Goal: Task Accomplishment & Management: Use online tool/utility

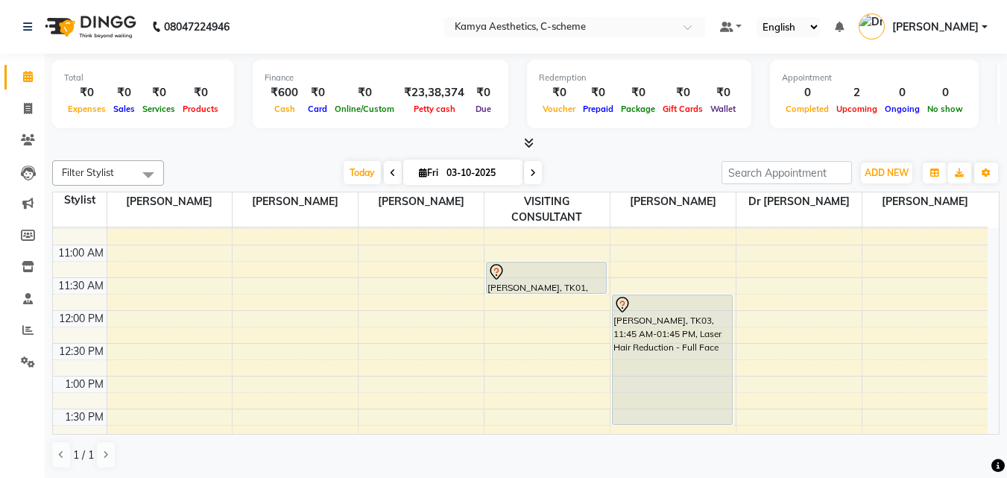
scroll to position [224, 0]
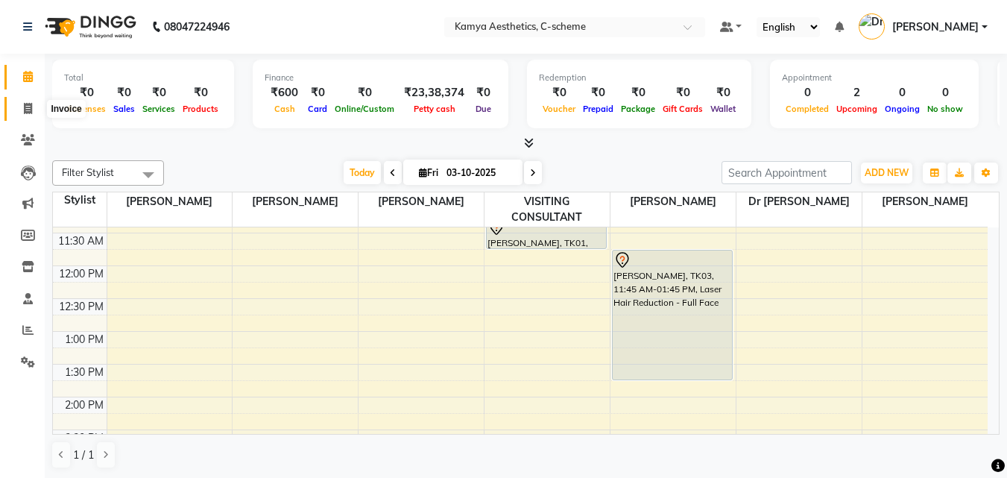
click at [27, 107] on icon at bounding box center [28, 108] width 8 height 11
select select "5322"
select select "service"
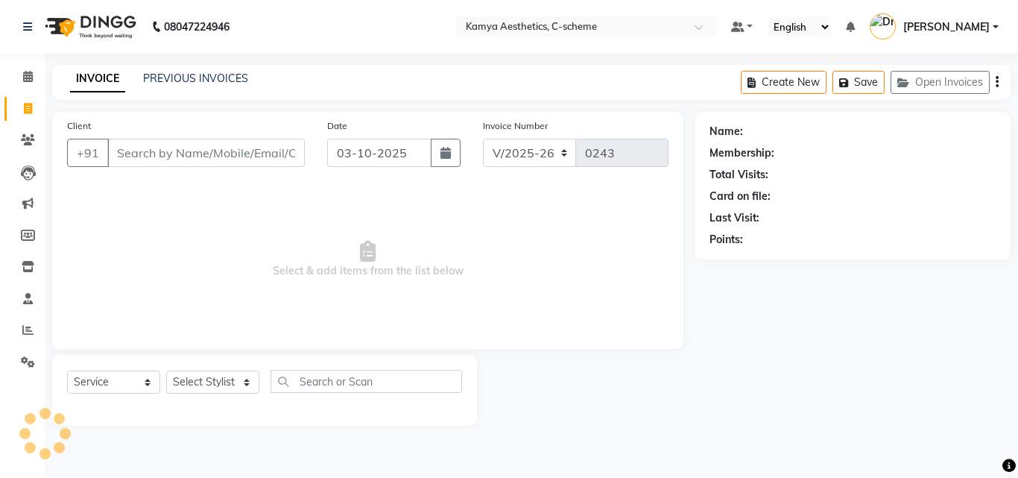
click at [215, 153] on input "Client" at bounding box center [206, 153] width 198 height 28
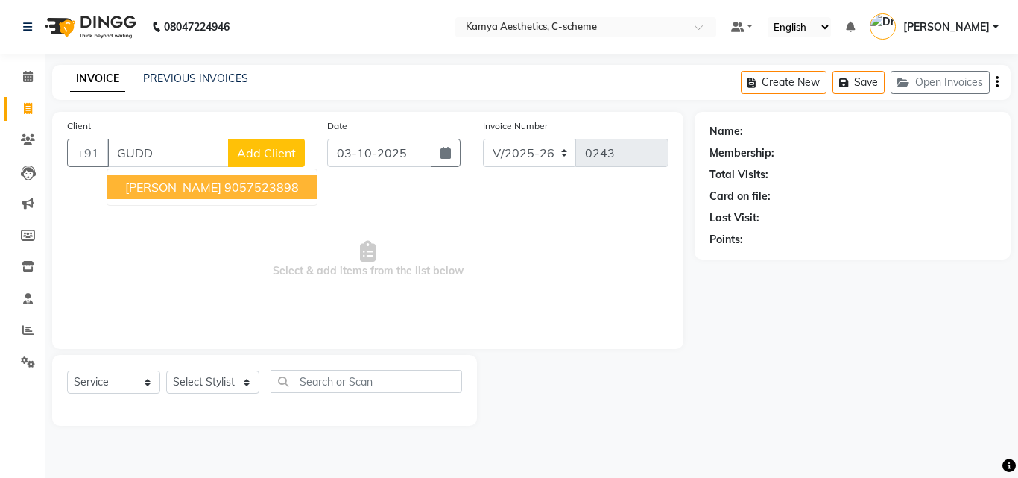
click at [204, 185] on span "[PERSON_NAME]" at bounding box center [173, 187] width 96 height 15
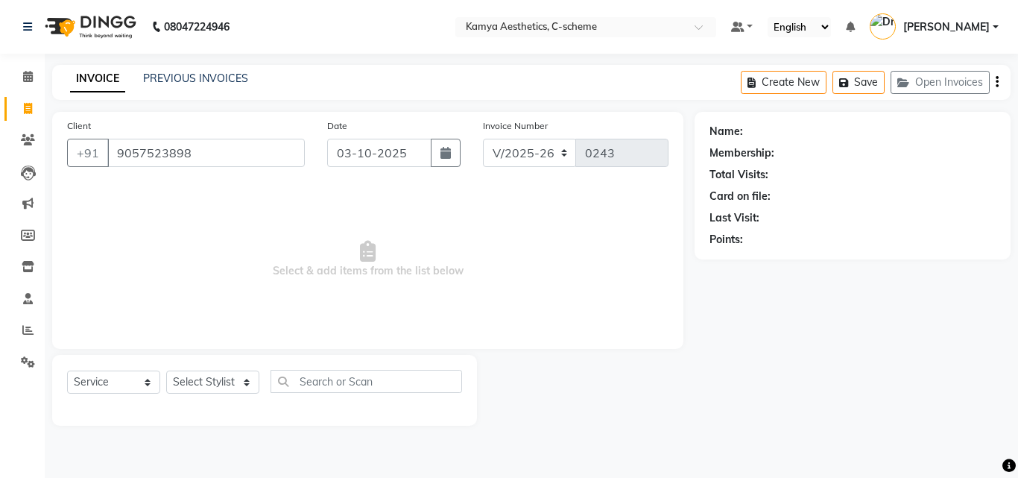
type input "9057523898"
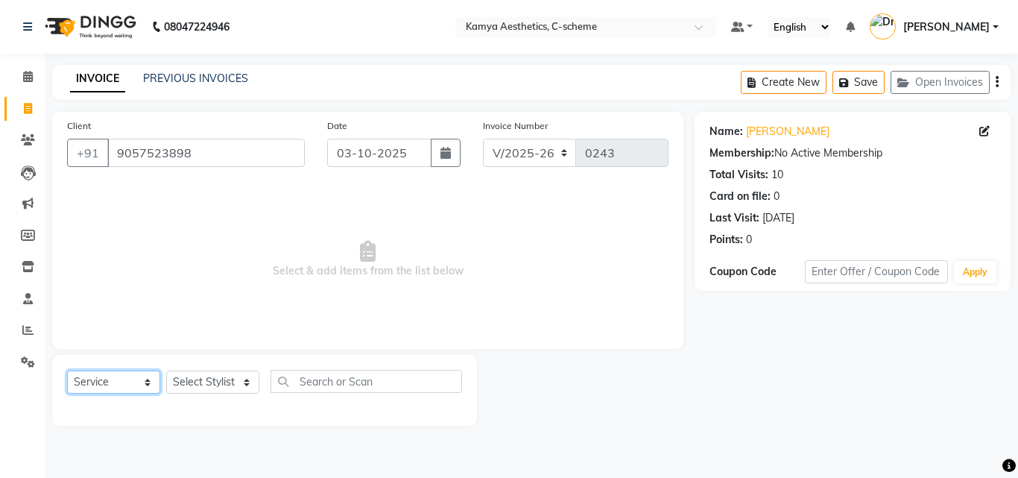
click at [122, 382] on select "Select Service Product Membership Package Voucher Prepaid Gift Card" at bounding box center [113, 382] width 93 height 23
click at [191, 378] on select "Select Stylist [PERSON_NAME] Dr [PERSON_NAME] [PERSON_NAME] [PERSON_NAME] [PERS…" at bounding box center [212, 382] width 93 height 23
select select "42841"
click at [166, 371] on select "Select Stylist [PERSON_NAME] Dr [PERSON_NAME] [PERSON_NAME] [PERSON_NAME] [PERS…" at bounding box center [212, 382] width 93 height 23
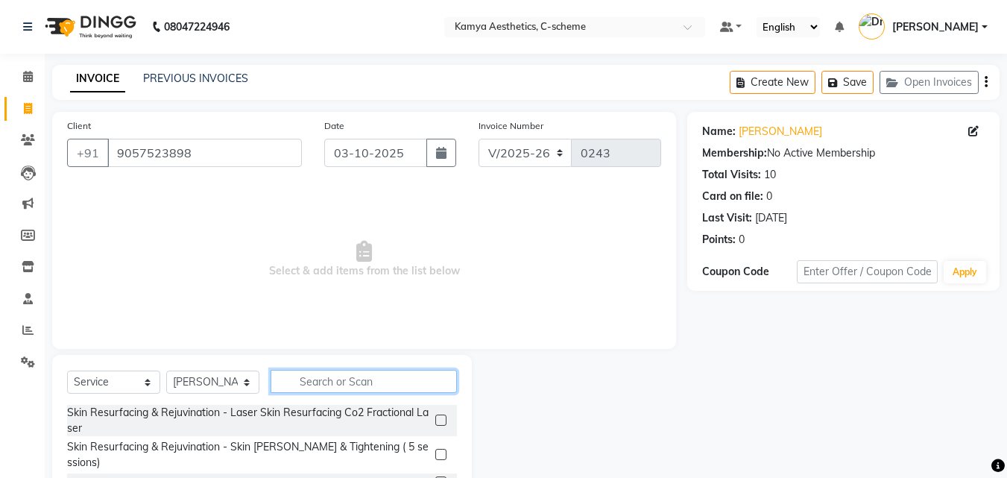
click at [376, 377] on input "text" at bounding box center [364, 381] width 186 height 23
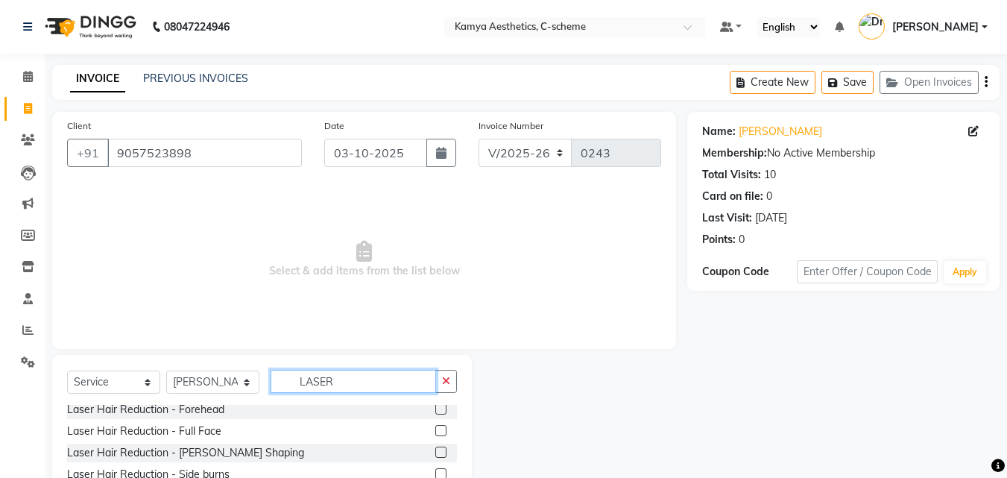
scroll to position [298, 0]
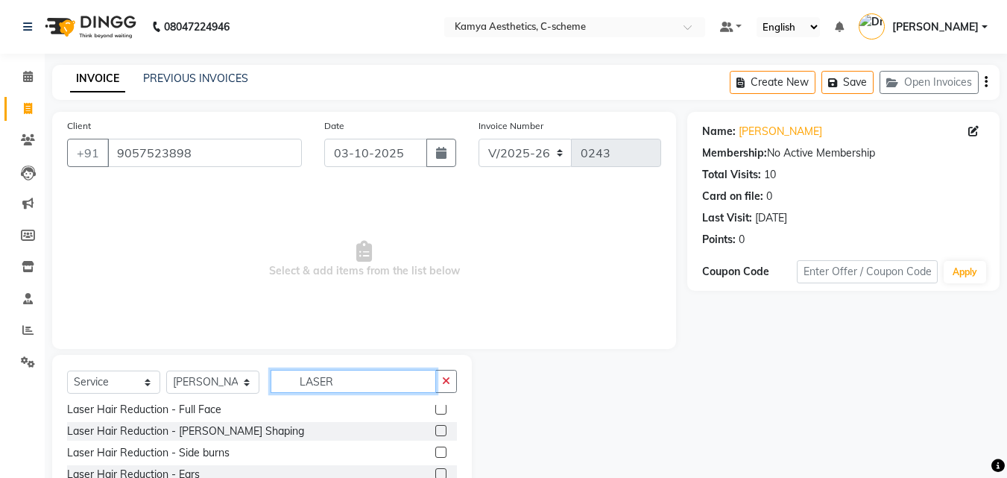
type input "LASER"
click at [435, 409] on label at bounding box center [440, 408] width 11 height 11
click at [435, 409] on input "checkbox" at bounding box center [440, 410] width 10 height 10
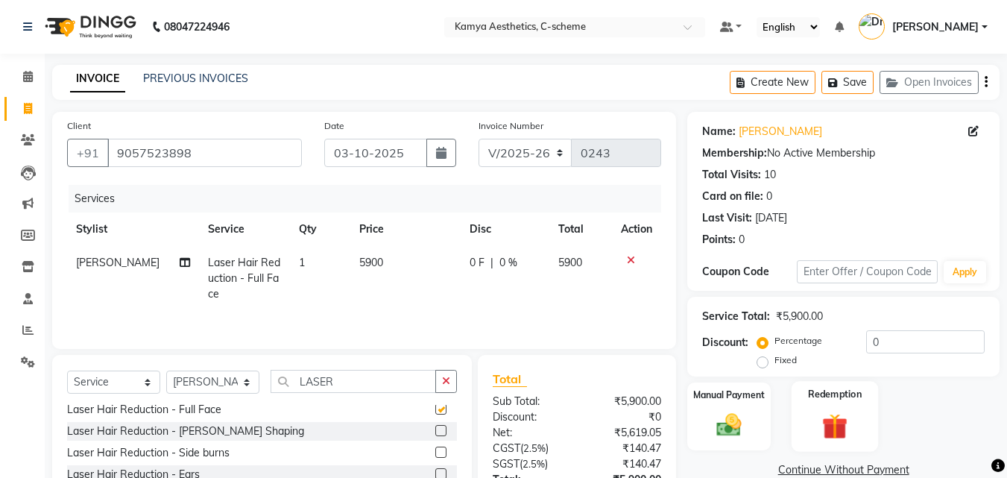
checkbox input "false"
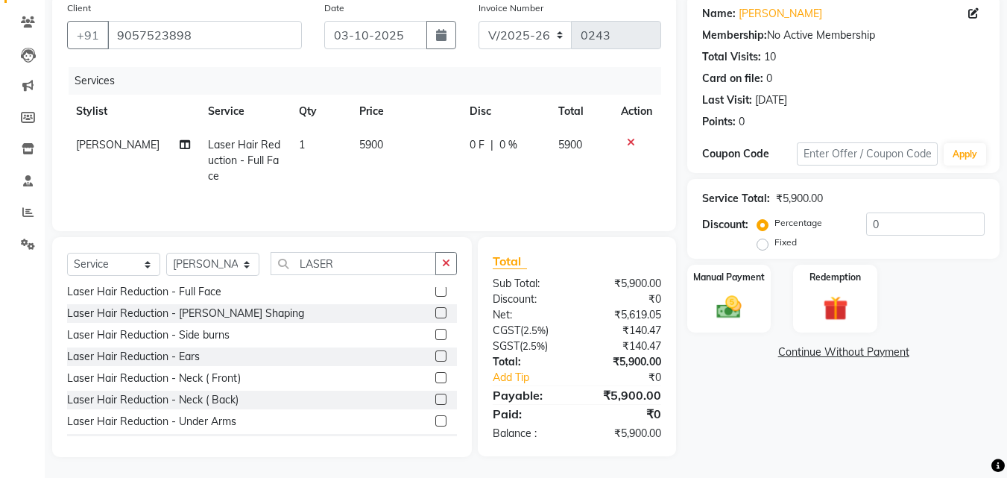
scroll to position [119, 0]
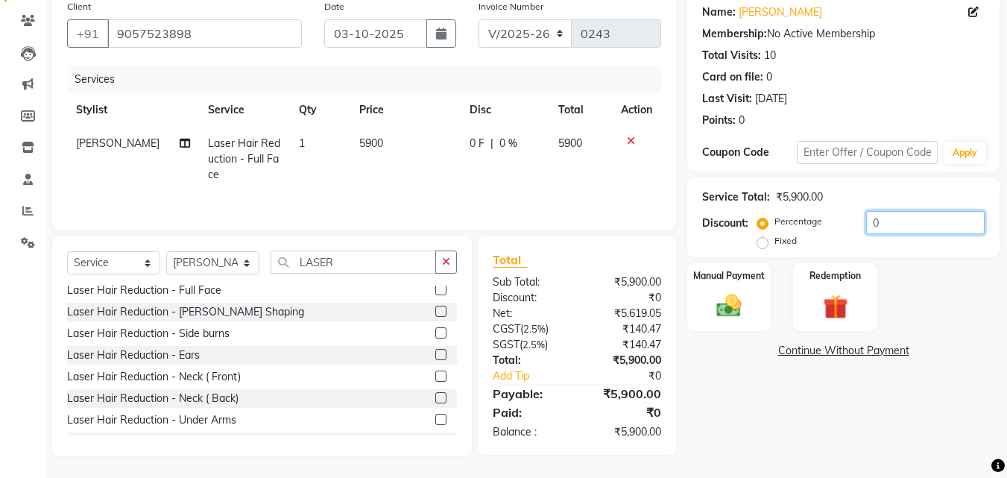
click at [888, 224] on input "0" at bounding box center [925, 222] width 119 height 23
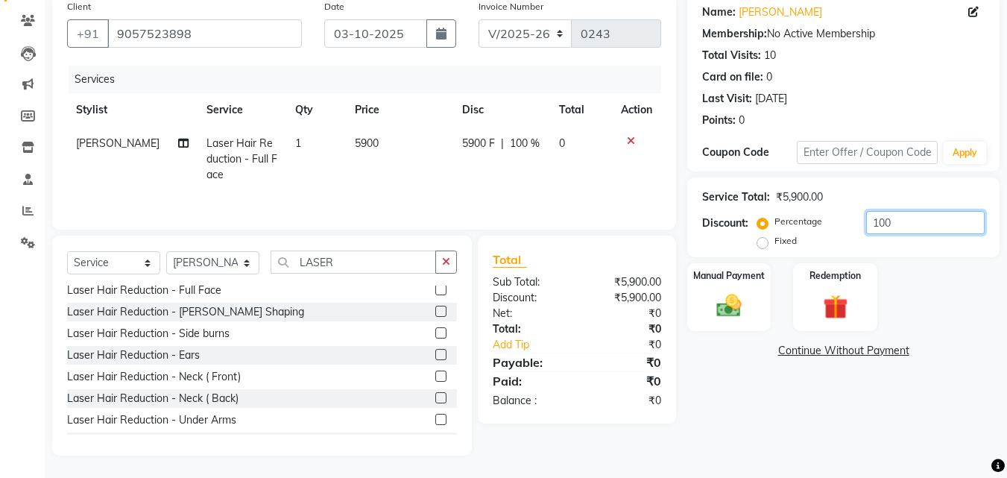
type input "100"
click at [833, 350] on link "Continue Without Payment" at bounding box center [843, 351] width 306 height 16
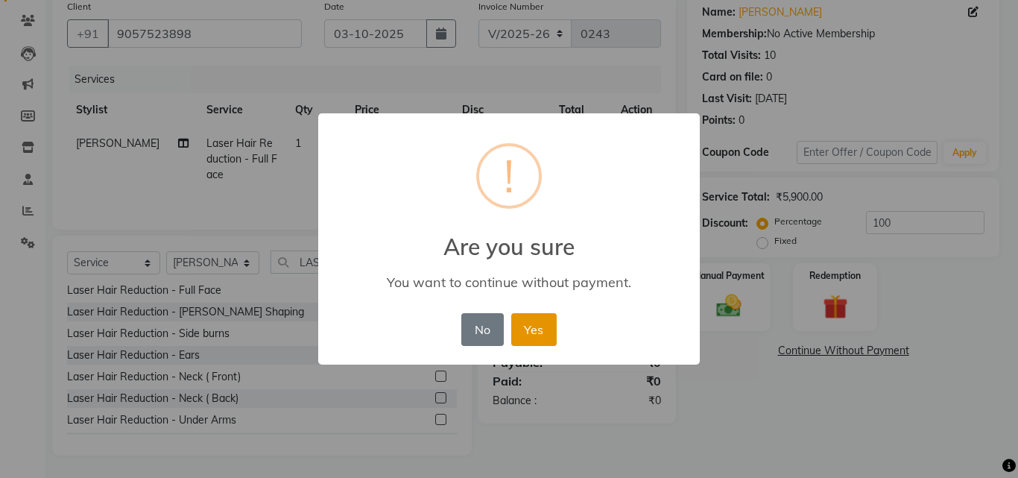
click at [513, 332] on button "Yes" at bounding box center [533, 329] width 45 height 33
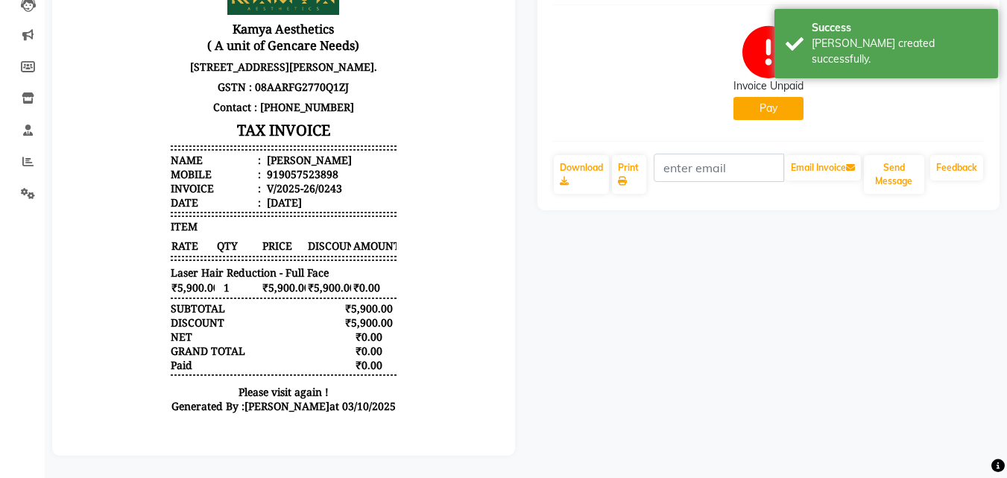
scroll to position [180, 0]
